Goal: Information Seeking & Learning: Check status

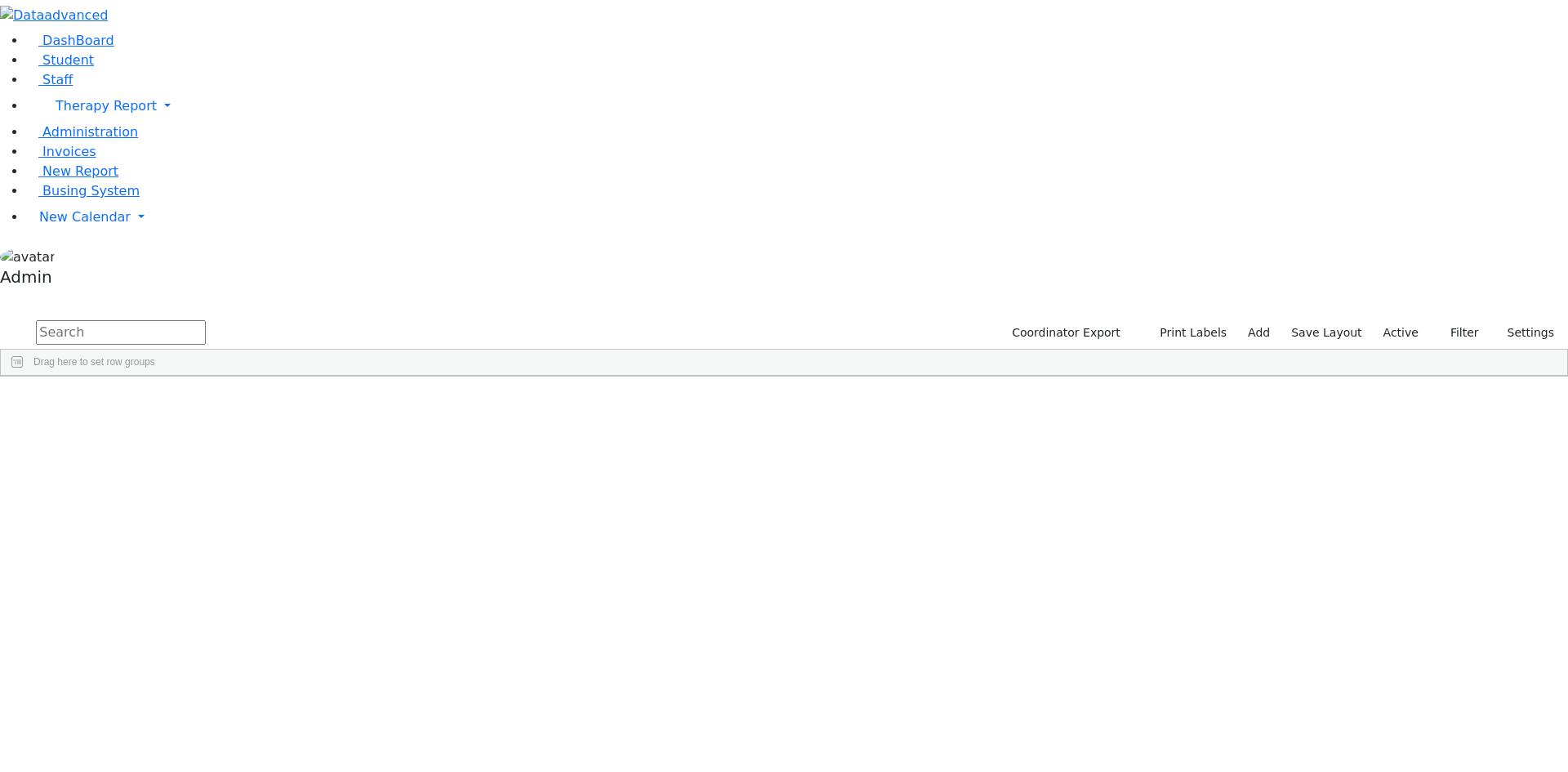
click at [206, 320] on input "text" at bounding box center [121, 332] width 170 height 25
type input "goldm"
click at [269, 472] on div "Yisruel" at bounding box center [201, 483] width 134 height 23
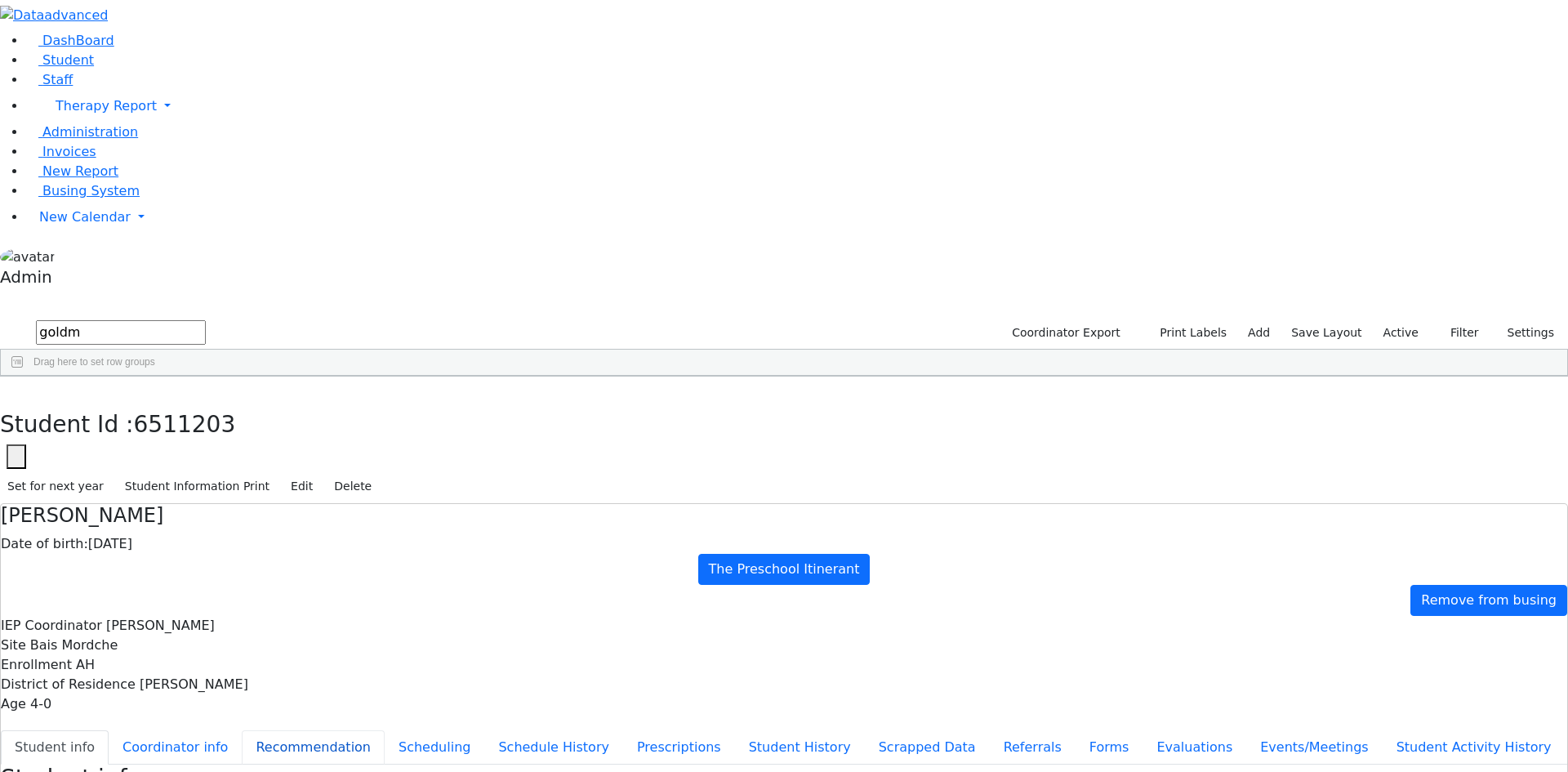
click at [385, 730] on button "Recommendation" at bounding box center [313, 747] width 143 height 35
checkbox input "true"
click at [225, 764] on select "Select School YR Summer YR 25 School YR 25-26 Summer YR 25 School YR 24-25 Summ…" at bounding box center [159, 776] width 133 height 26
select select "210"
click at [225, 764] on select "Select School YR Summer YR 25 School YR 25-26 Summer YR 25 School YR 24-25 Summ…" at bounding box center [159, 776] width 133 height 26
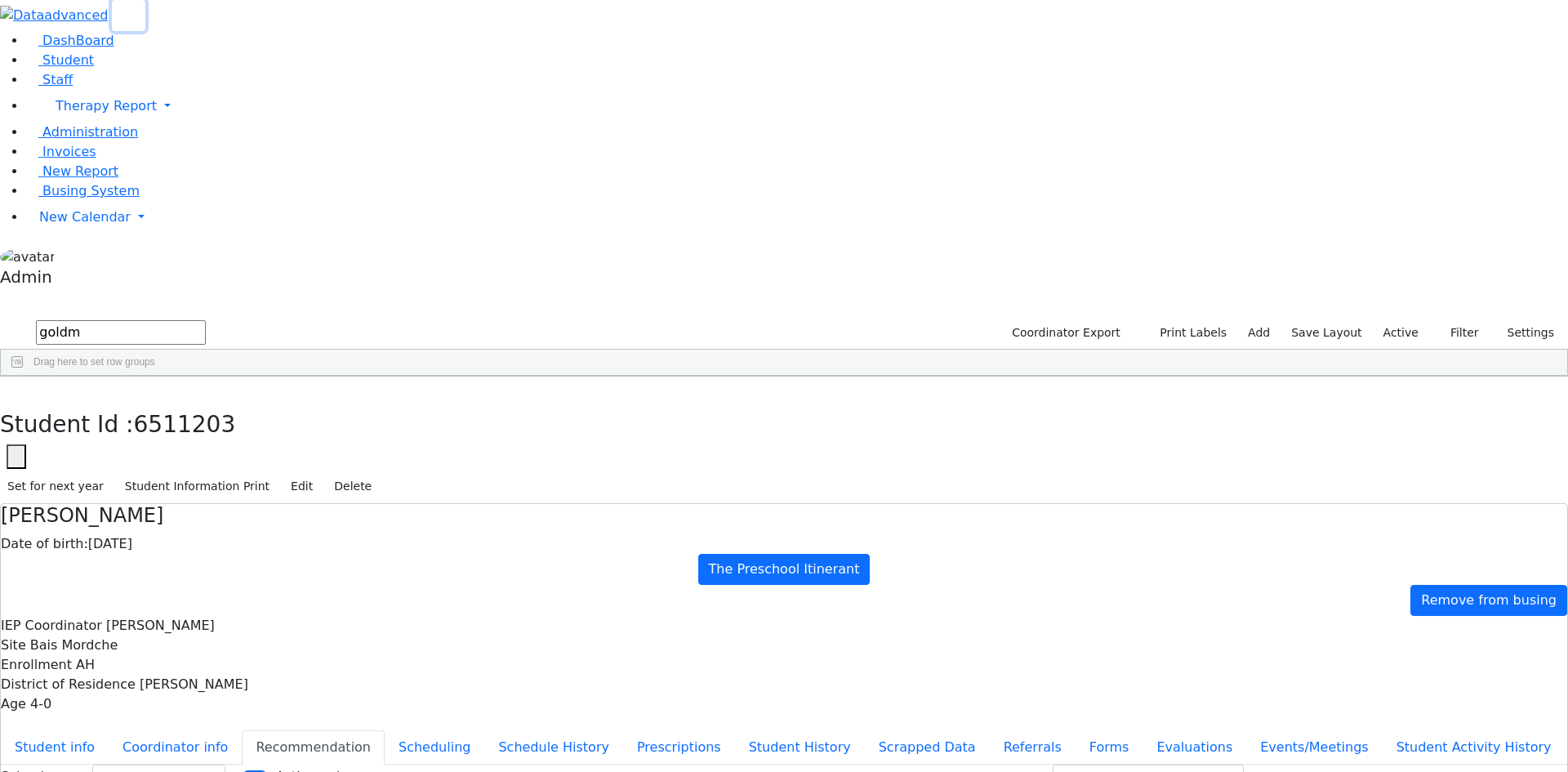
click at [135, 22] on icon "button" at bounding box center [129, 16] width 12 height 12
drag, startPoint x: 228, startPoint y: 70, endPoint x: 35, endPoint y: 60, distance: 193.3
click at [35, 60] on div "DashBoard Student Staff Therapy Report Student Old Calendar Report Admin" at bounding box center [784, 480] width 1568 height 962
type input "[PERSON_NAME]"
click at [246, 654] on div "[PERSON_NAME]" at bounding box center [223, 666] width 148 height 23
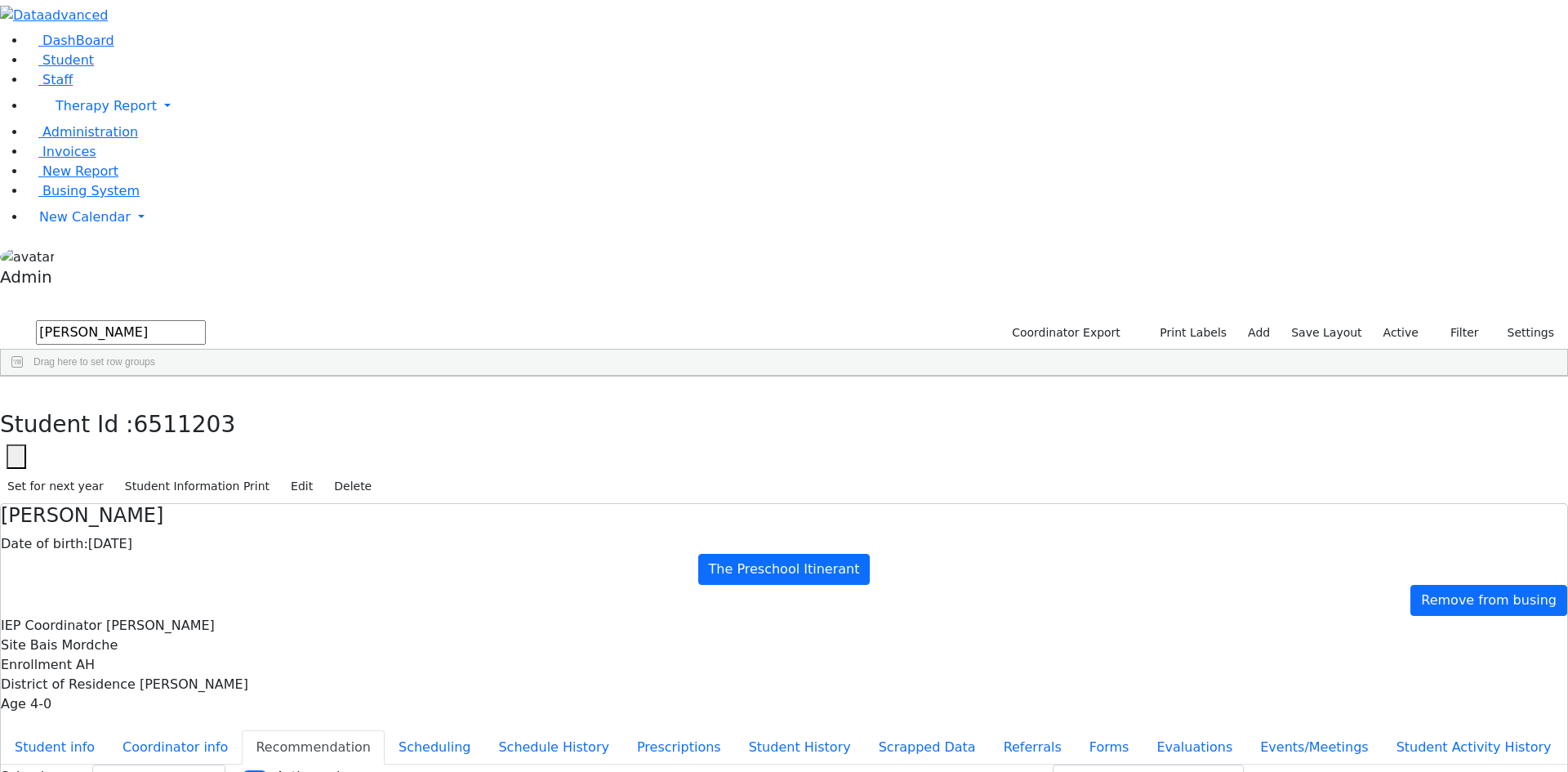
click at [246, 654] on div "[PERSON_NAME]" at bounding box center [223, 666] width 148 height 23
select select "210"
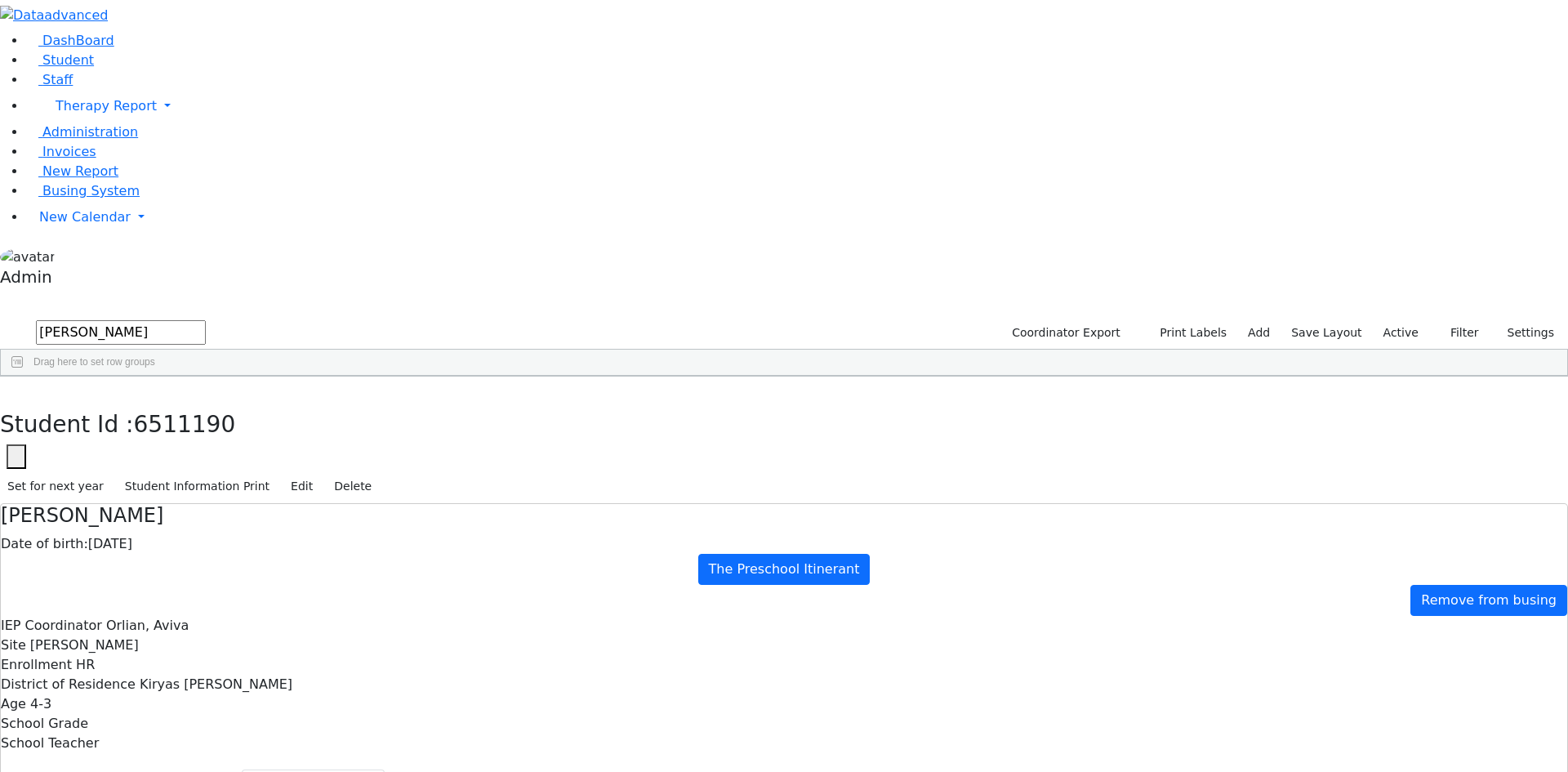
click at [183, 320] on input "[PERSON_NAME]" at bounding box center [121, 332] width 170 height 25
type input "kaufm"
click at [212, 402] on div "[PERSON_NAME]" at bounding box center [223, 414] width 148 height 23
select select "210"
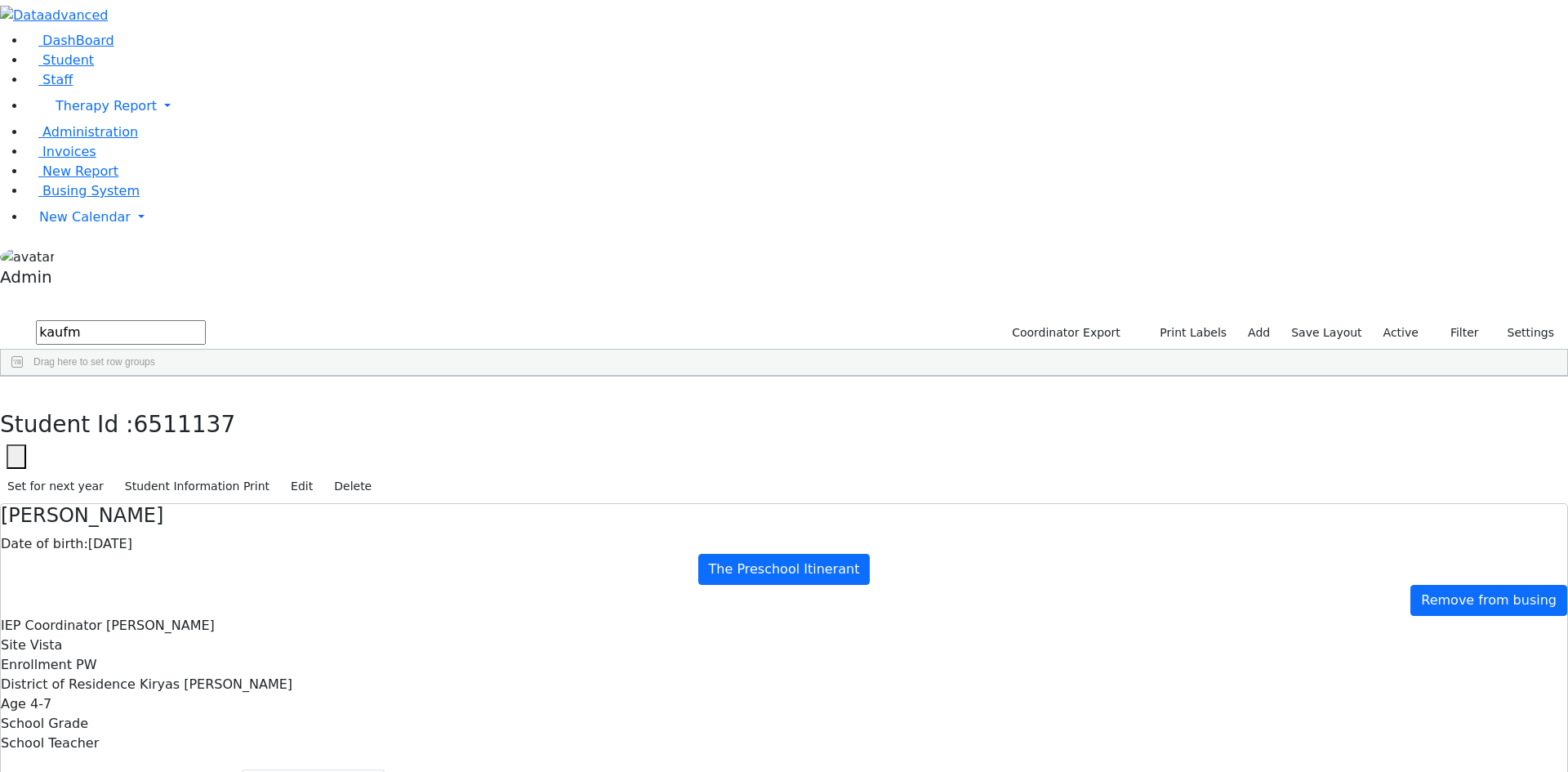
drag, startPoint x: 167, startPoint y: 78, endPoint x: 36, endPoint y: 67, distance: 131.5
click at [36, 67] on div "DashBoard Student Staff Therapy Report Student Old Calendar Report Admin" at bounding box center [784, 500] width 1568 height 1001
type input "kess"
click at [254, 402] on div "[PERSON_NAME] ([PERSON_NAME])" at bounding box center [223, 414] width 148 height 23
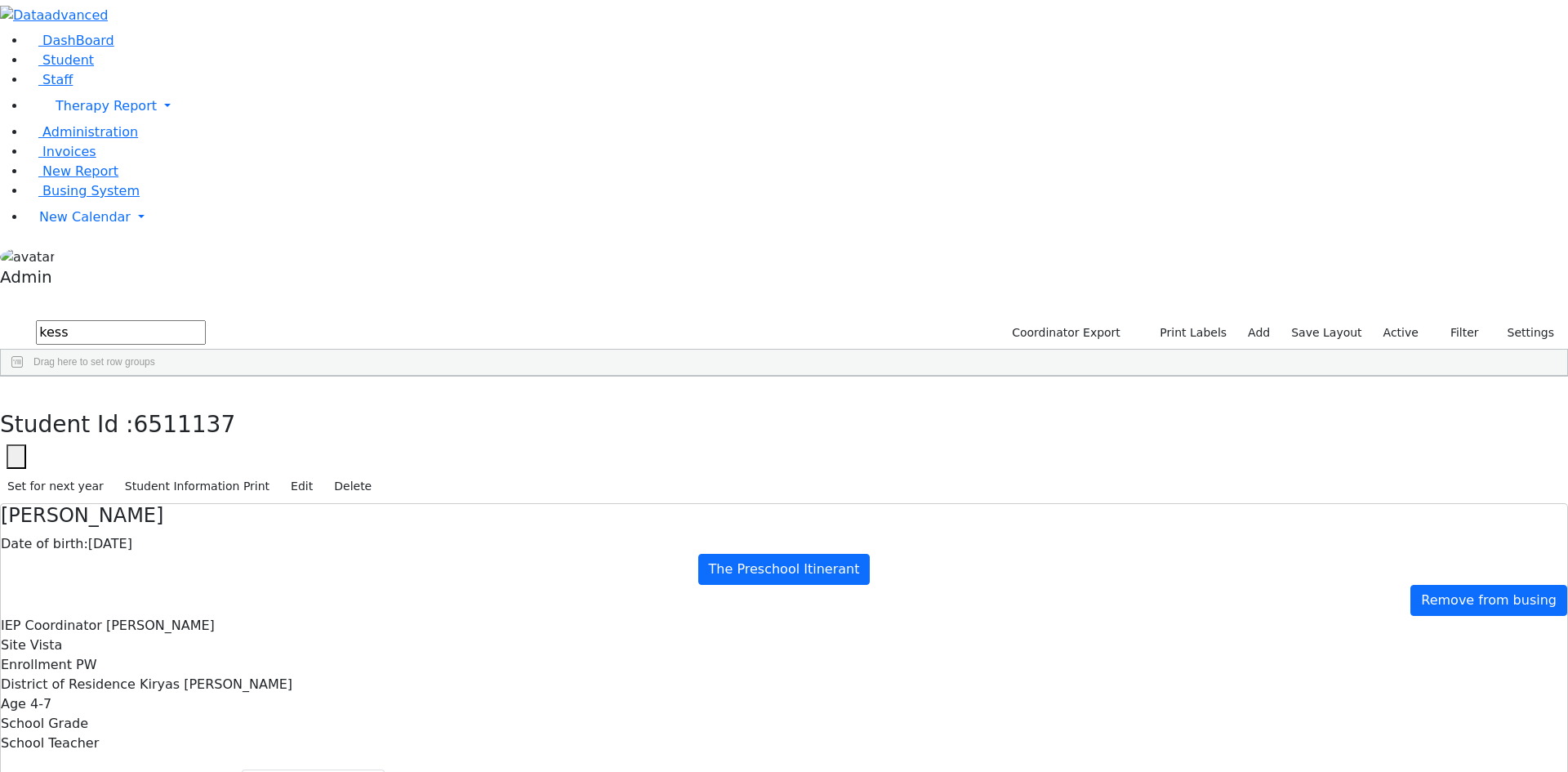
select select "210"
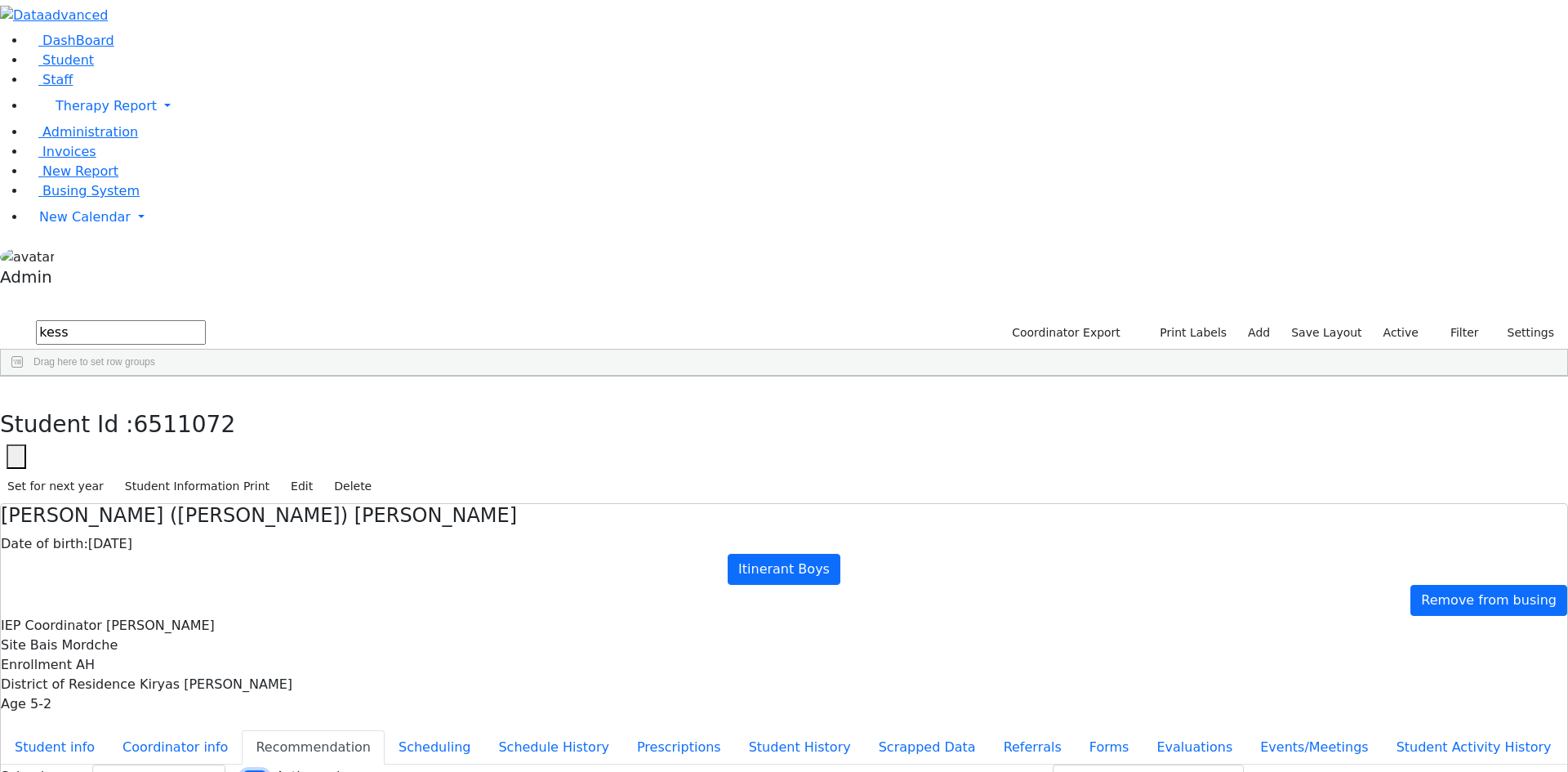
click at [268, 770] on input "Active only" at bounding box center [254, 776] width 26 height 13
checkbox input "true"
drag, startPoint x: 135, startPoint y: 70, endPoint x: 6, endPoint y: 67, distance: 129.0
click at [6, 67] on div "DashBoard Student Staff Therapy Report Student Old Calendar Report Admin" at bounding box center [784, 480] width 1568 height 962
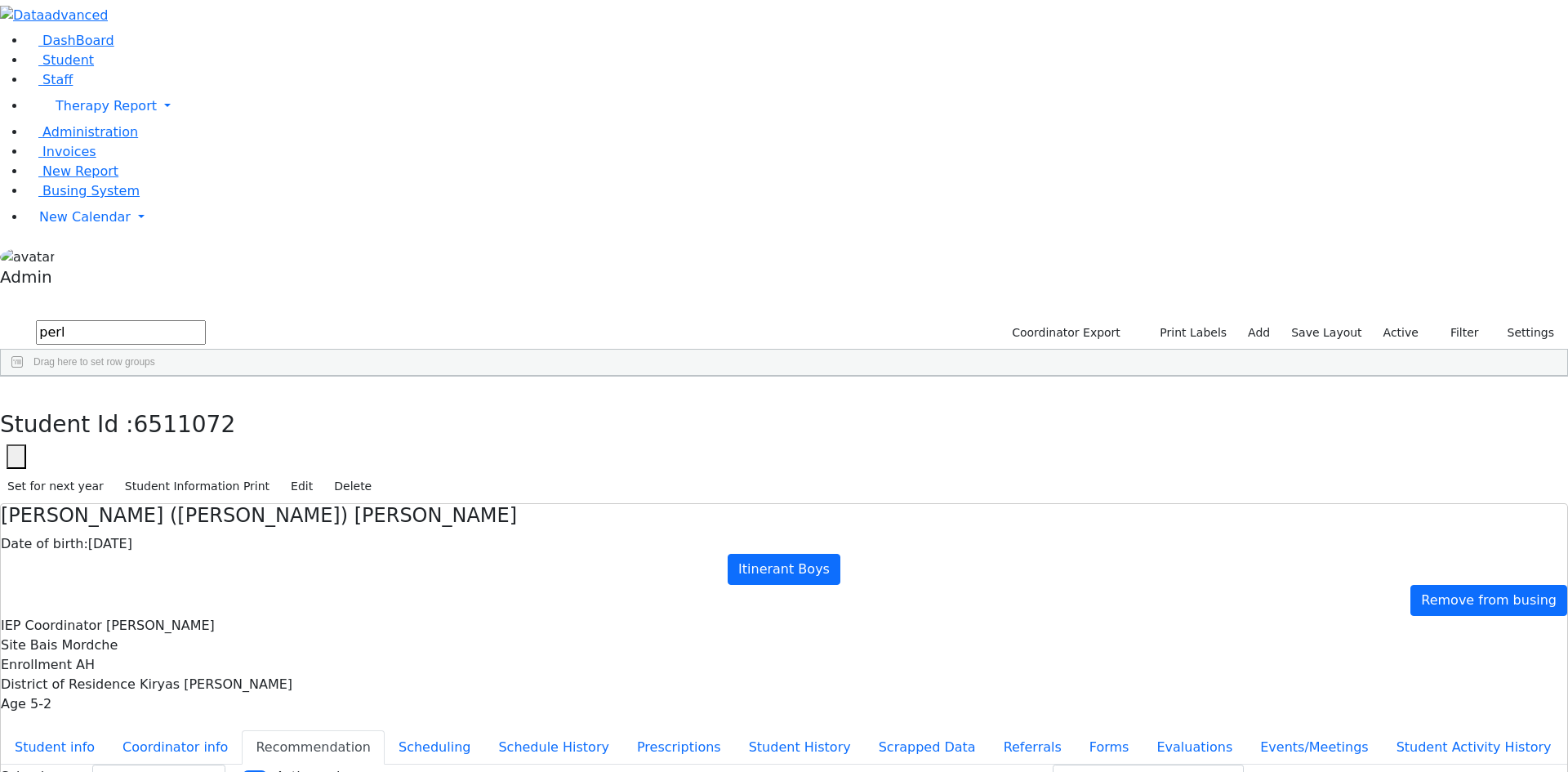
type input "perl"
click at [105, 472] on div "Perl" at bounding box center [75, 483] width 149 height 23
select select "210"
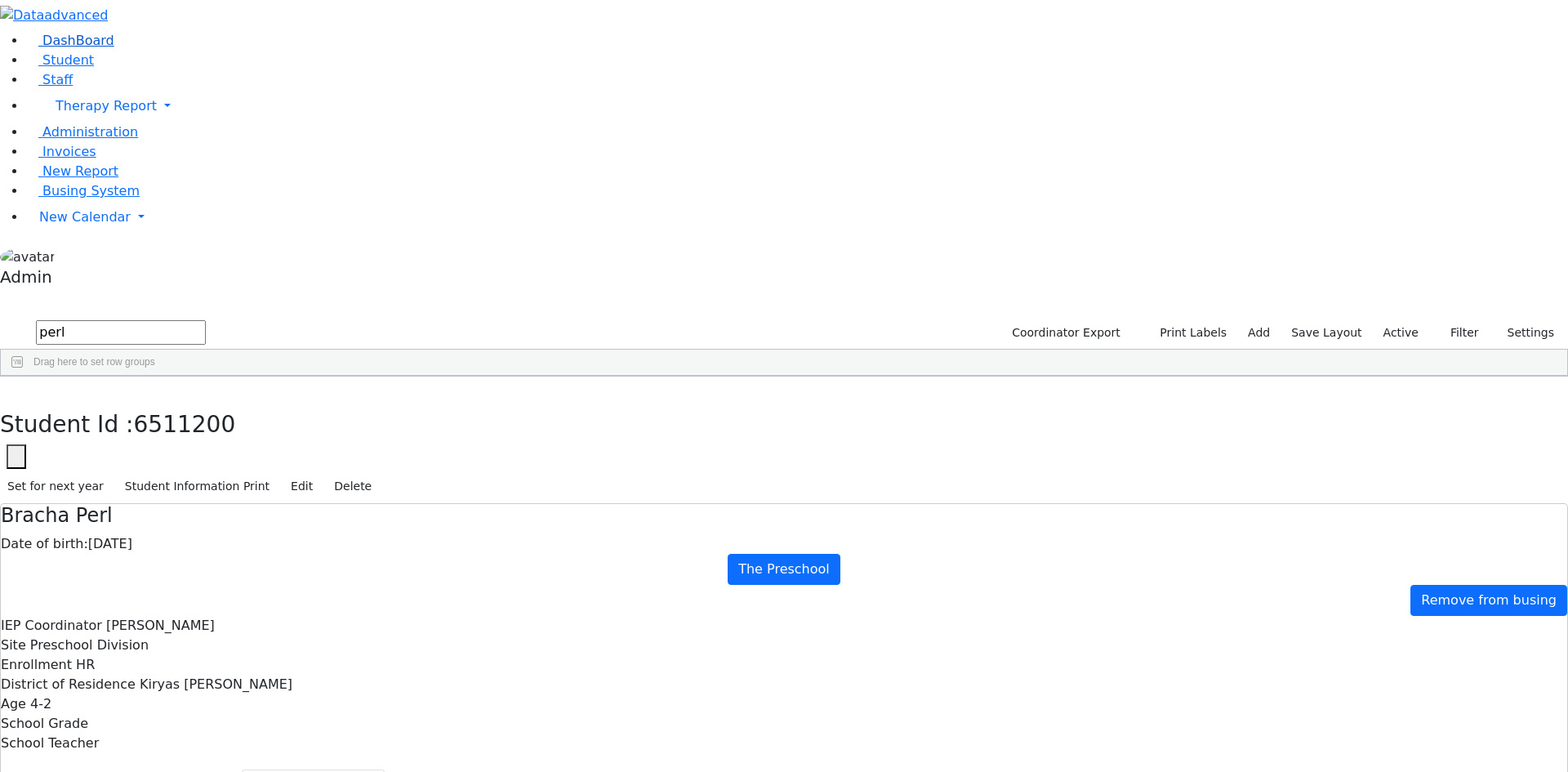
drag, startPoint x: 140, startPoint y: 72, endPoint x: 12, endPoint y: 68, distance: 128.1
click at [12, 68] on div "DashBoard Student Staff Therapy Report Student Old Calendar Report Admin" at bounding box center [784, 500] width 1568 height 1001
type input "kau"
click at [98, 402] on div "[PERSON_NAME]" at bounding box center [75, 414] width 149 height 23
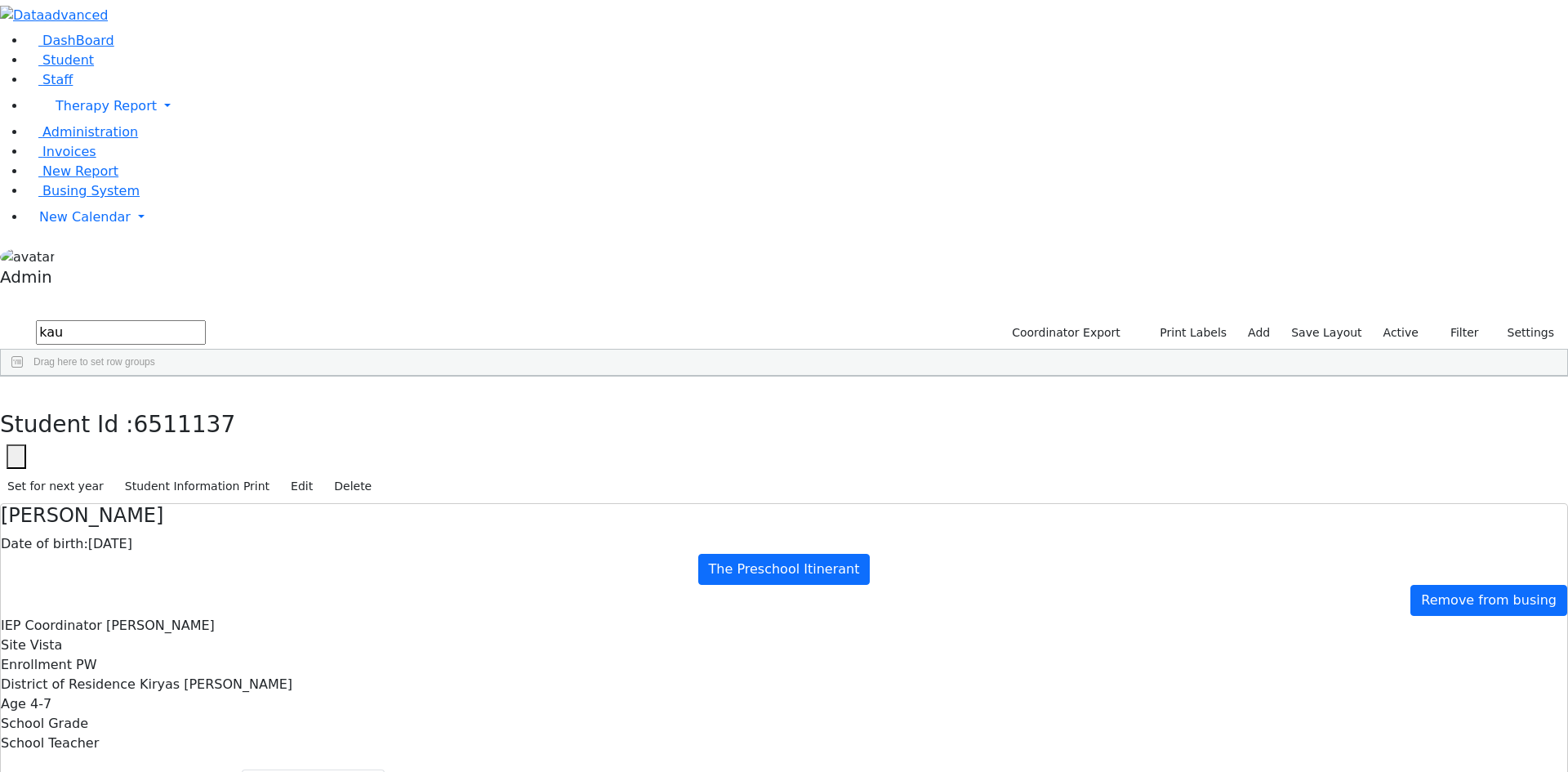
select select "210"
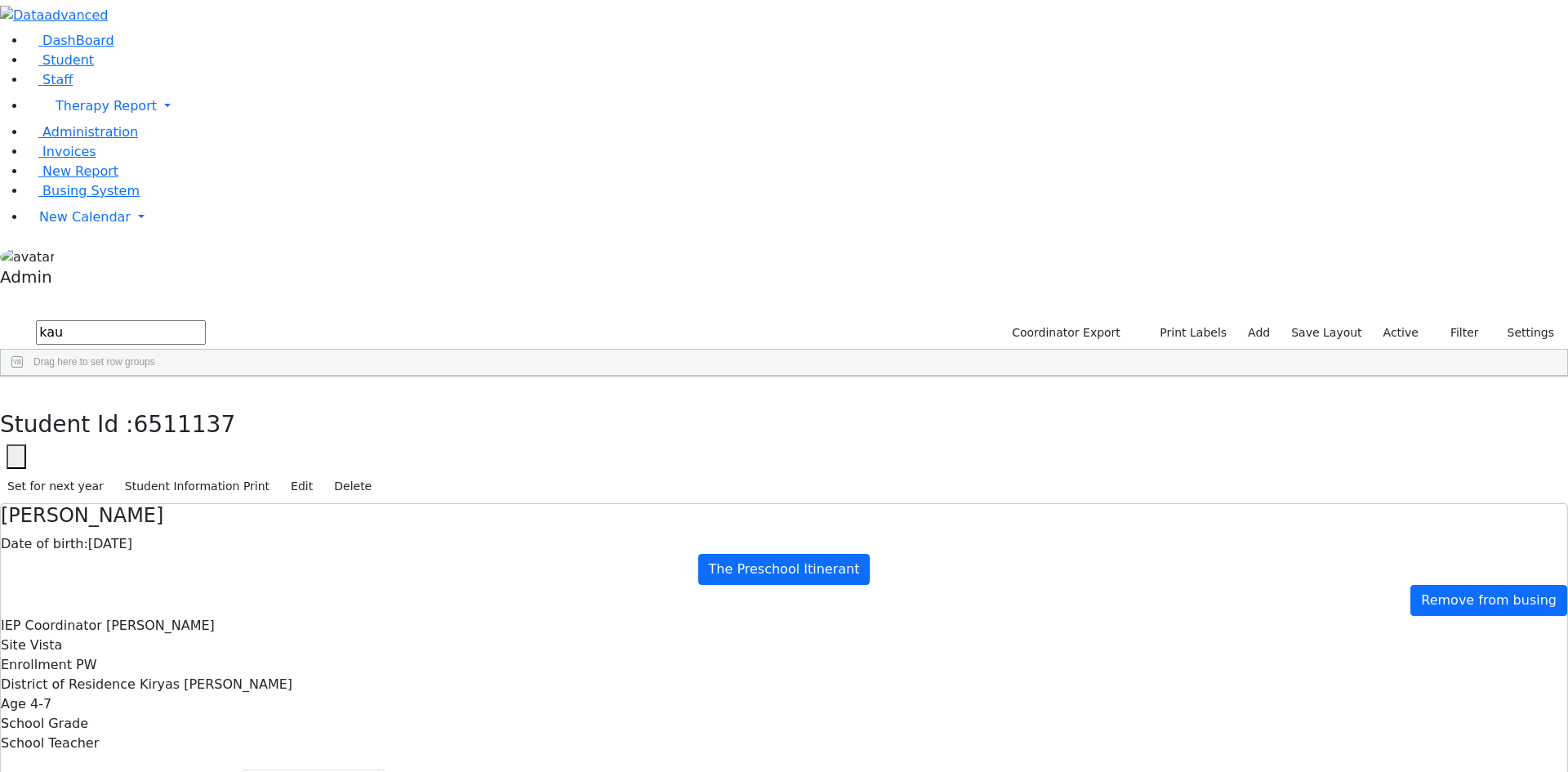
checkbox input "true"
drag, startPoint x: 159, startPoint y: 72, endPoint x: 58, endPoint y: 58, distance: 102.0
click at [58, 58] on div "DashBoard Student Staff Therapy Report Student Old Calendar Report Admin" at bounding box center [784, 500] width 1568 height 1001
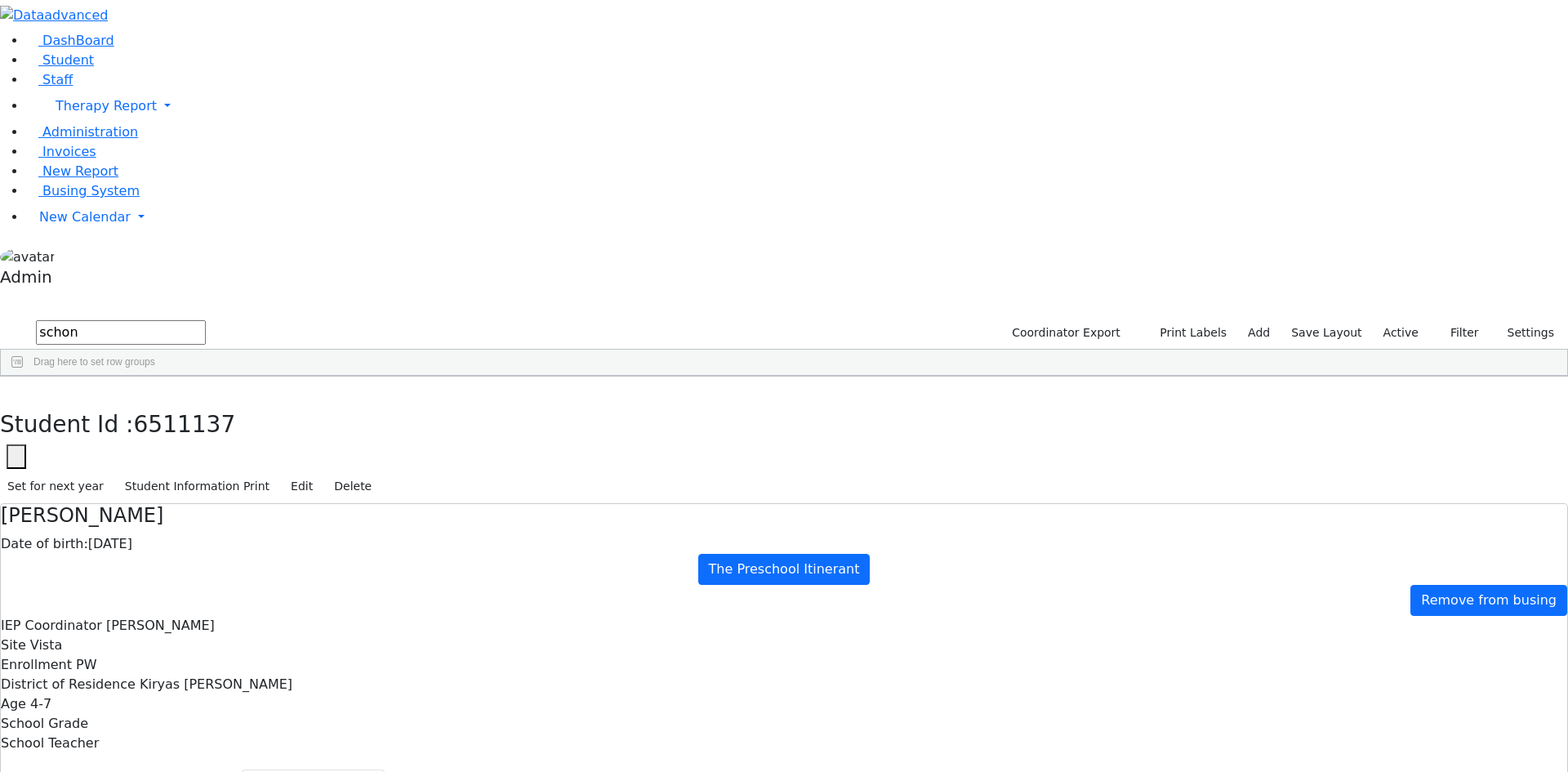
type input "schon"
click at [133, 402] on div "[PERSON_NAME]" at bounding box center [75, 414] width 149 height 23
select select "210"
drag, startPoint x: 183, startPoint y: 74, endPoint x: 34, endPoint y: 74, distance: 149.0
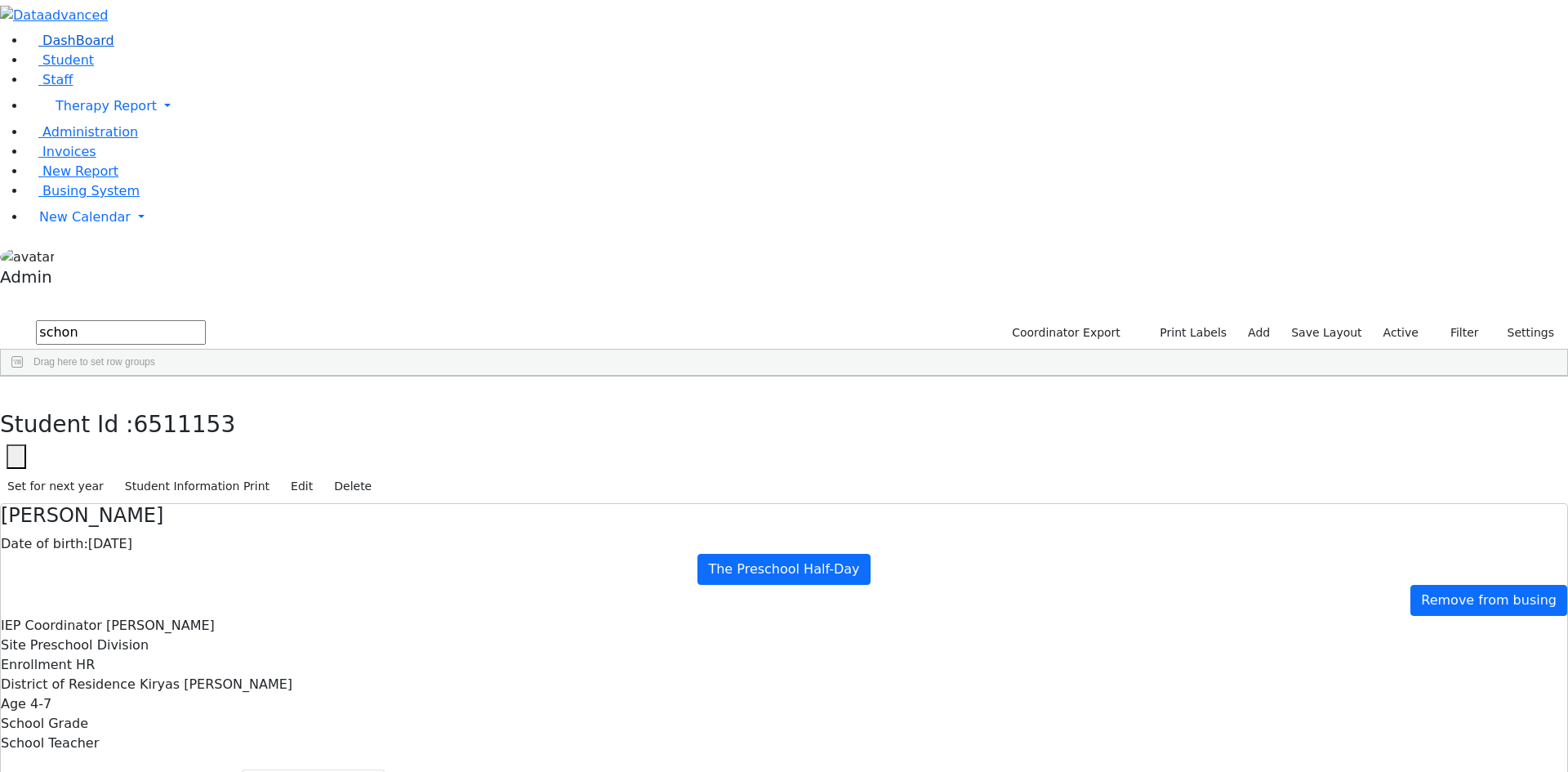
click at [34, 74] on div "DashBoard Student Staff Therapy Report Student Old Calendar Report Admin" at bounding box center [784, 500] width 1568 height 1001
type input "k"
type input "[PERSON_NAME]"
click at [150, 472] on div "Loeb" at bounding box center [75, 483] width 149 height 23
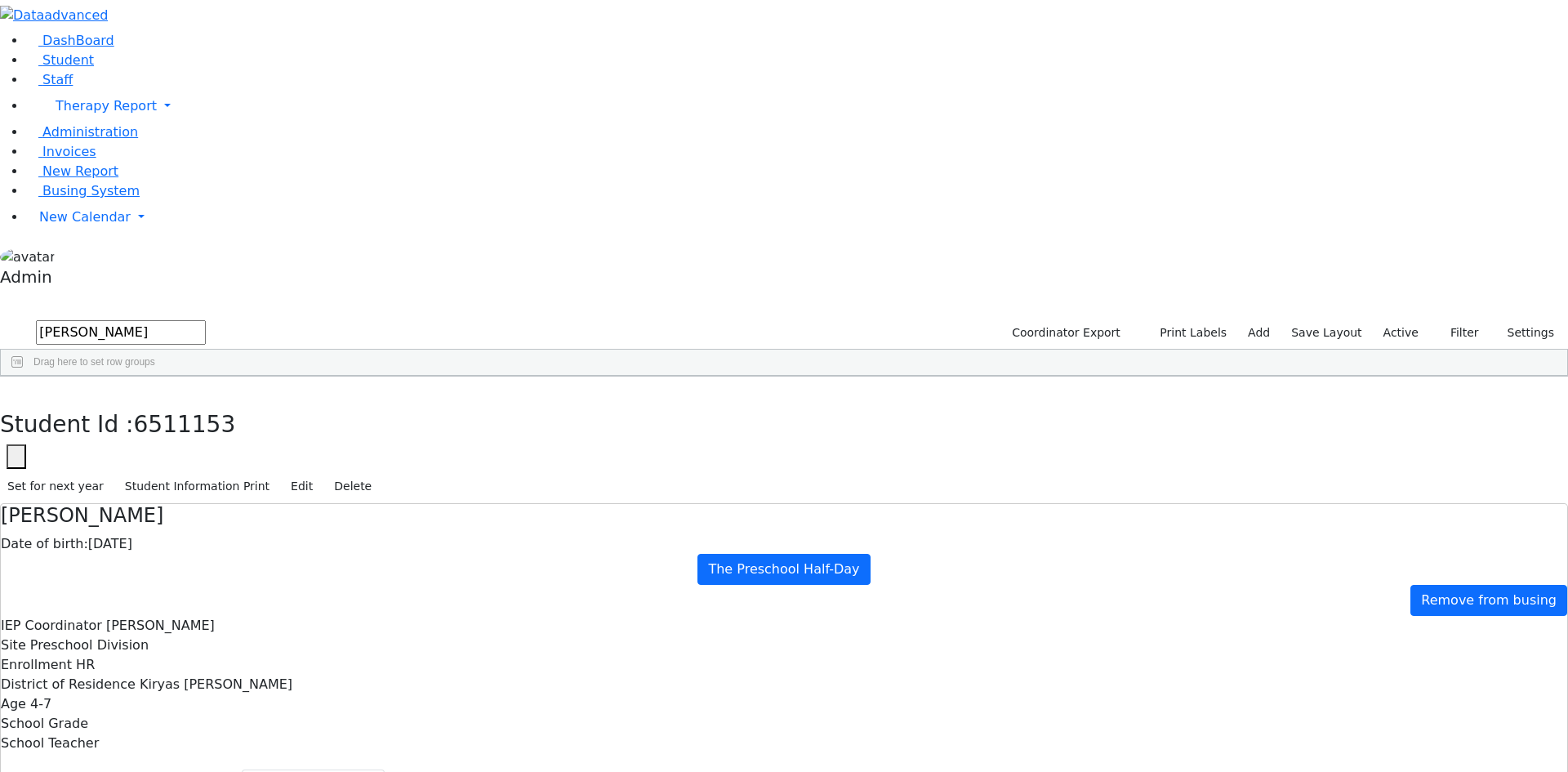
select select "210"
